Goal: Use online tool/utility: Utilize a website feature to perform a specific function

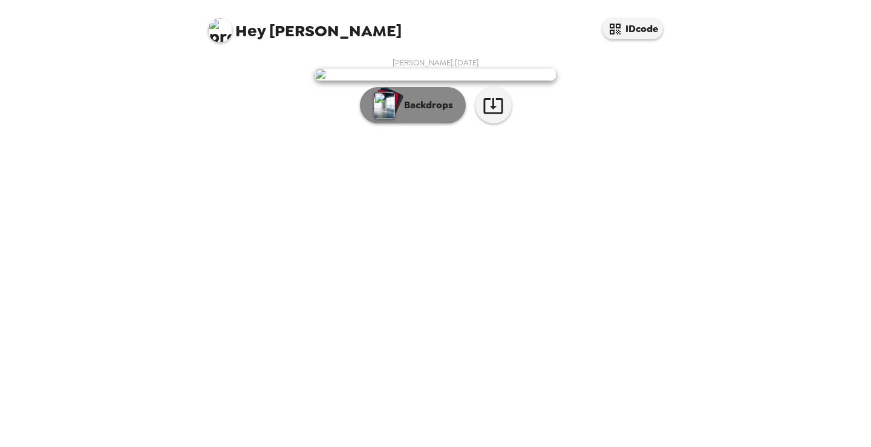
click at [416, 113] on p "Backdrops" at bounding box center [425, 105] width 55 height 15
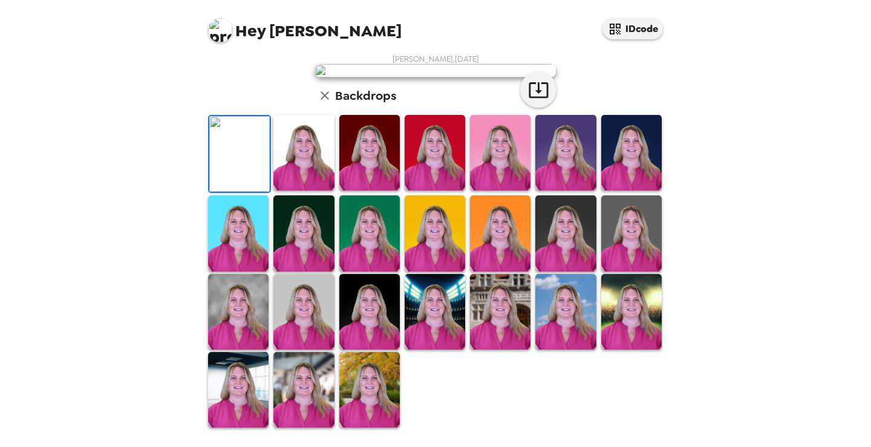
scroll to position [287, 0]
click at [307, 297] on img at bounding box center [303, 312] width 60 height 76
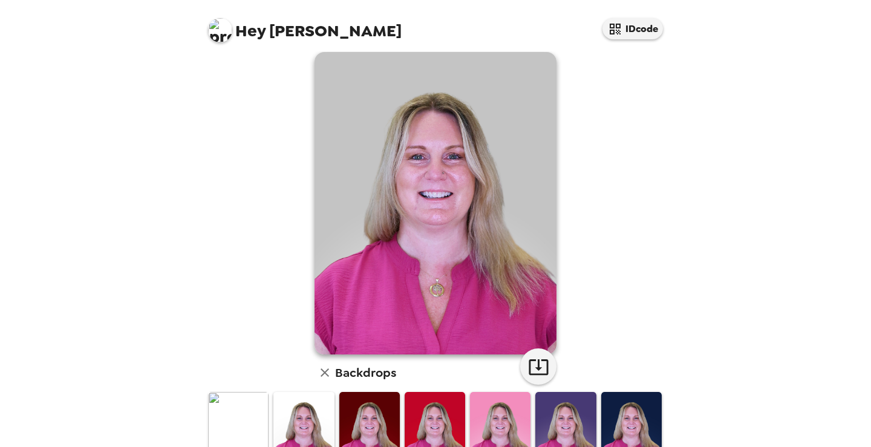
scroll to position [0, 0]
